Goal: Information Seeking & Learning: Get advice/opinions

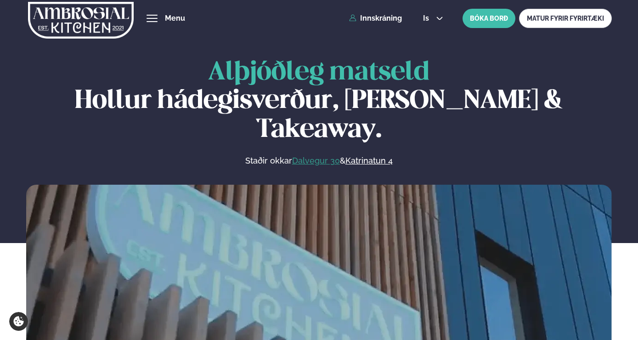
click at [309, 155] on link "Dalvegur 30" at bounding box center [316, 160] width 48 height 11
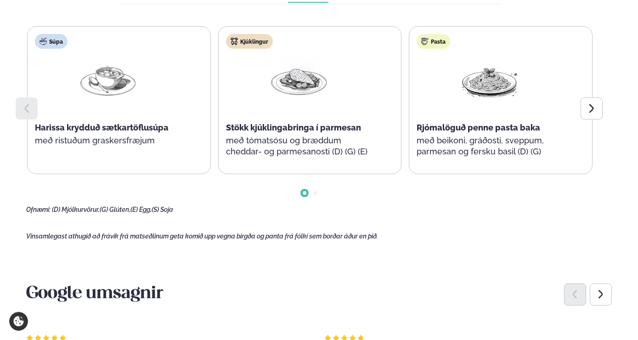
scroll to position [496, 0]
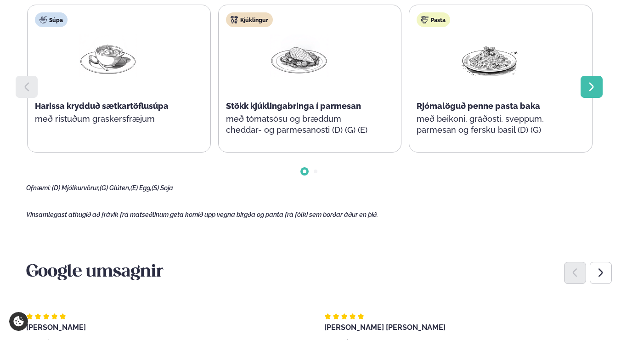
click at [591, 88] on icon at bounding box center [591, 86] width 11 height 11
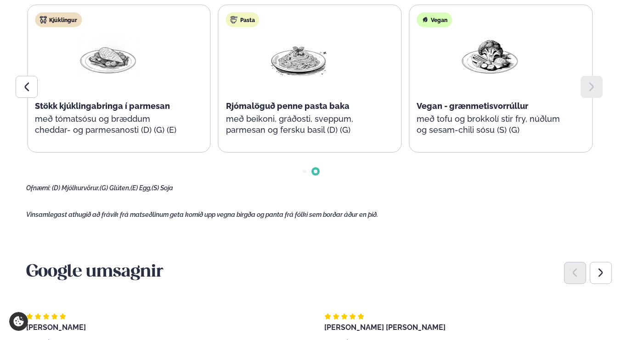
click at [591, 88] on icon at bounding box center [591, 86] width 11 height 11
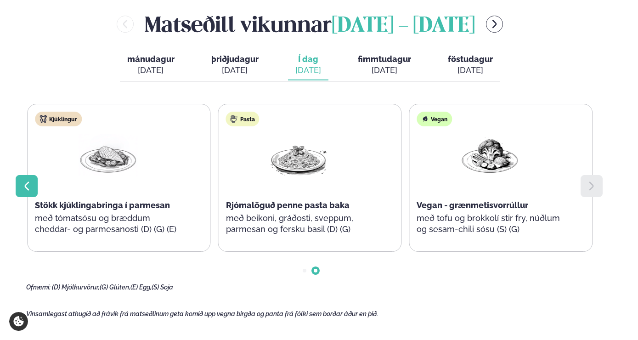
click at [32, 185] on div at bounding box center [27, 186] width 22 height 22
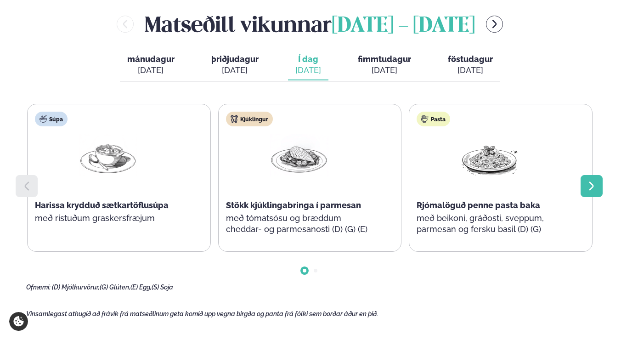
click at [589, 180] on div at bounding box center [592, 186] width 22 height 22
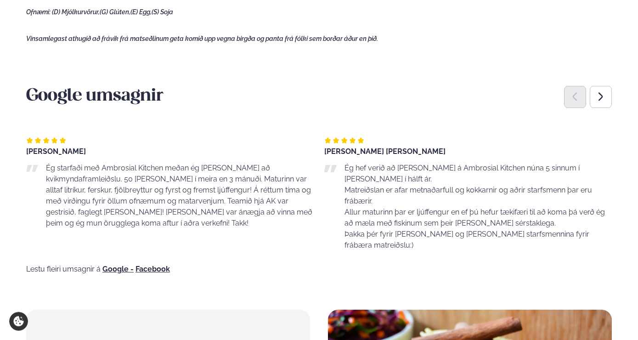
scroll to position [695, 0]
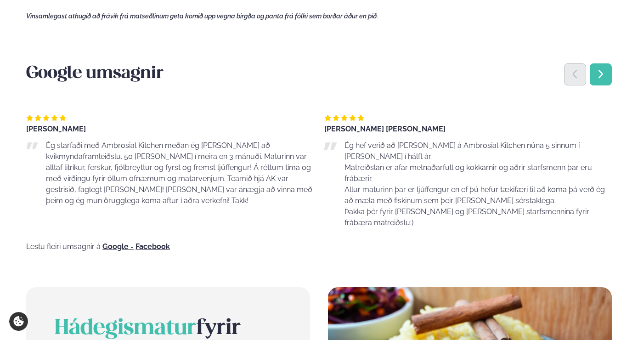
click at [601, 77] on icon "Next slide" at bounding box center [601, 74] width 5 height 9
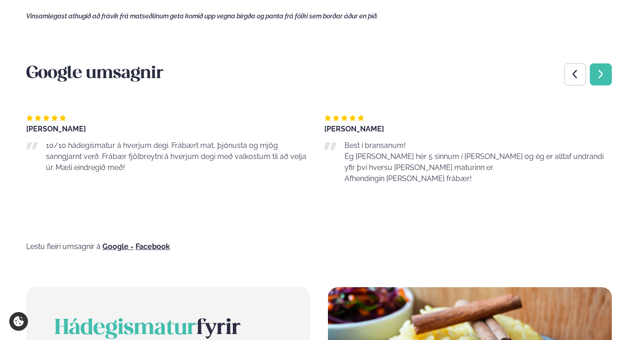
click at [598, 81] on div "Next slide" at bounding box center [601, 74] width 22 height 22
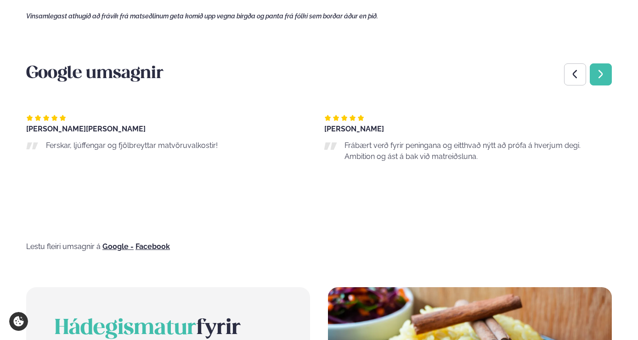
click at [597, 84] on div "Next slide" at bounding box center [601, 74] width 22 height 22
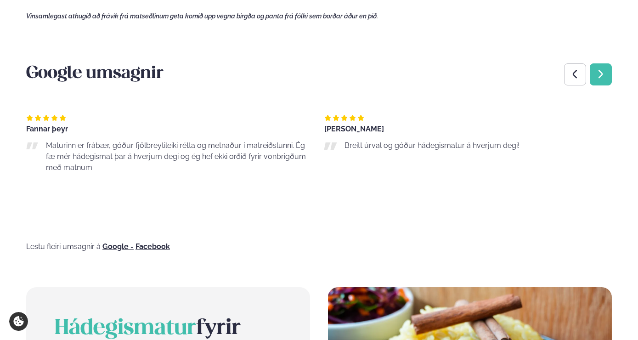
click at [598, 84] on div "Next slide" at bounding box center [601, 74] width 22 height 22
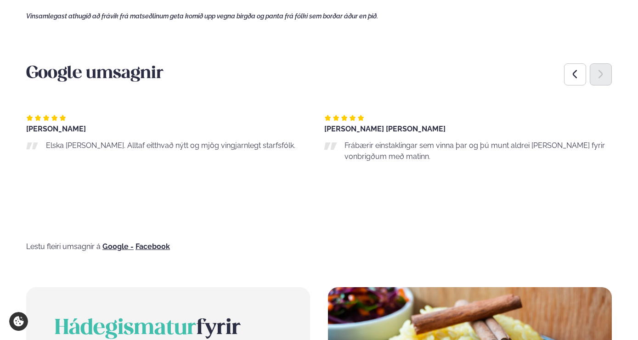
click at [600, 83] on div "Next slide" at bounding box center [601, 74] width 22 height 22
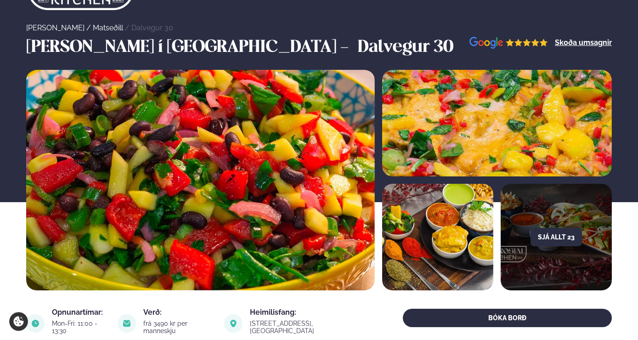
scroll to position [0, 0]
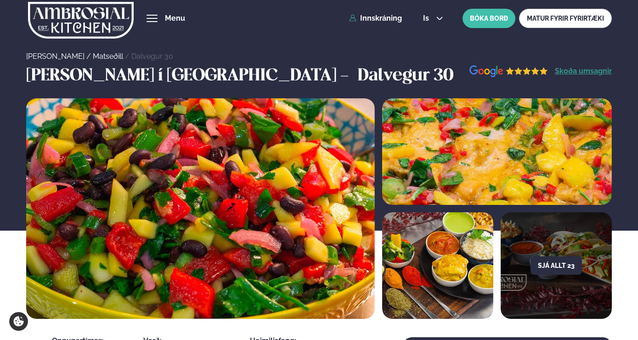
click at [581, 72] on link "Skoða umsagnir" at bounding box center [583, 71] width 57 height 7
